Goal: Task Accomplishment & Management: Manage account settings

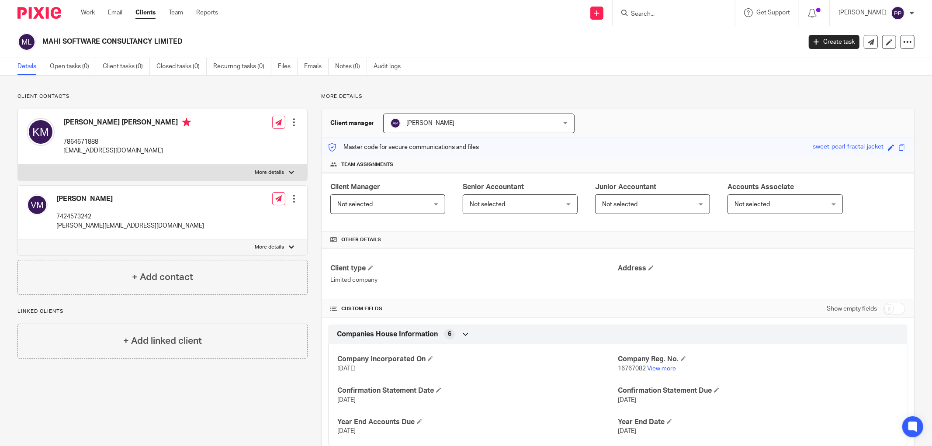
click at [107, 153] on p "[EMAIL_ADDRESS][DOMAIN_NAME]" at bounding box center [127, 150] width 128 height 9
copy div "[EMAIL_ADDRESS][DOMAIN_NAME]"
click at [882, 43] on link at bounding box center [889, 42] width 14 height 14
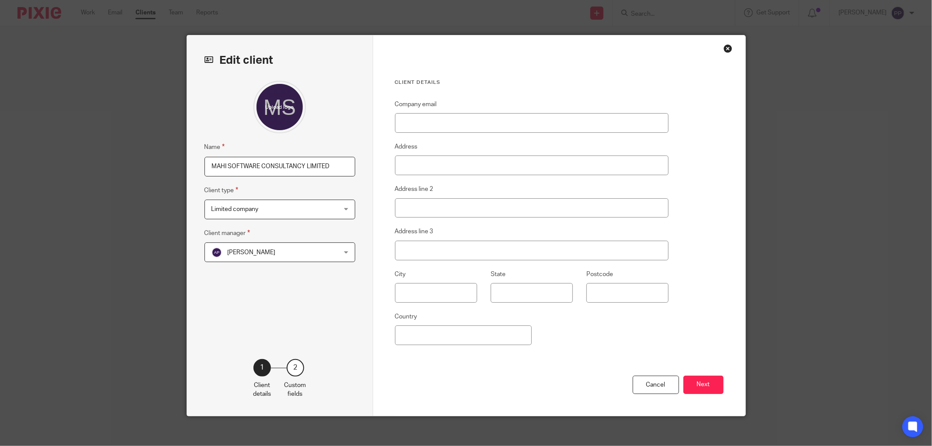
click at [725, 52] on div "Close this dialog window" at bounding box center [727, 48] width 9 height 9
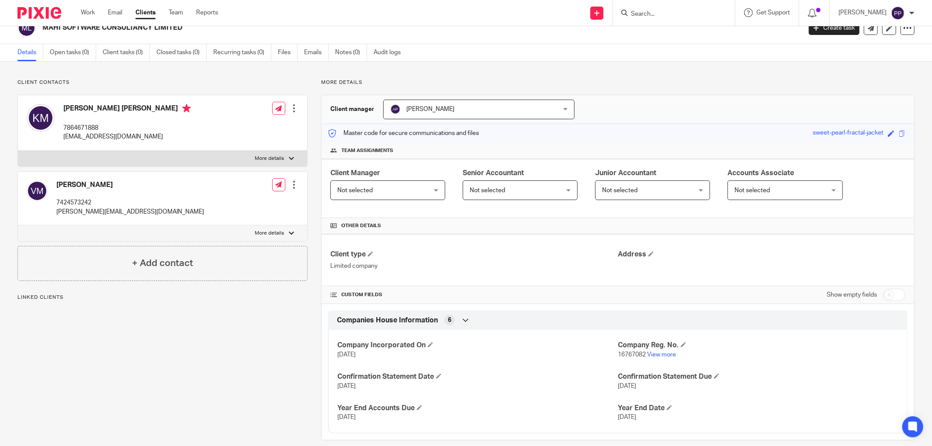
scroll to position [26, 0]
